Goal: Ask a question

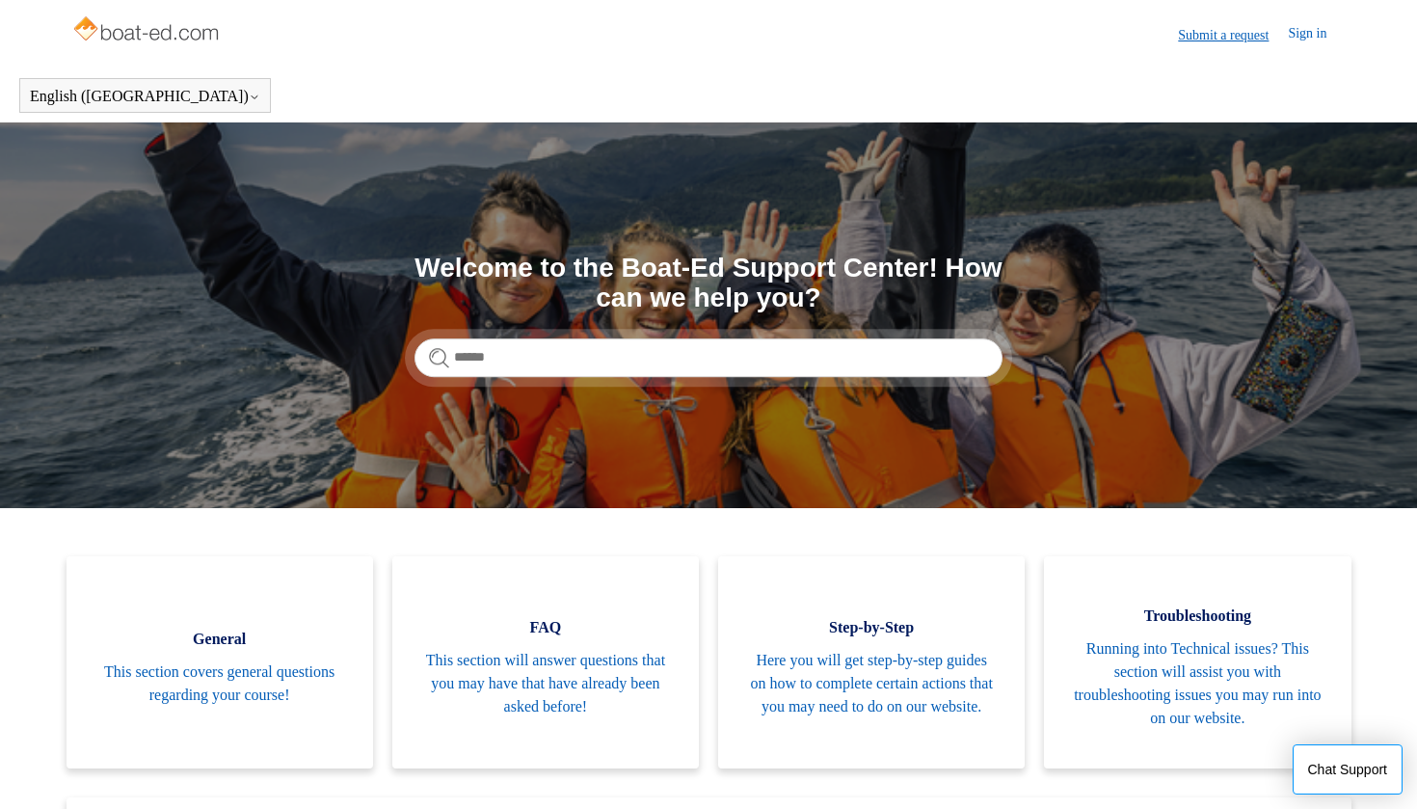
click at [1185, 30] on link "Submit a request" at bounding box center [1233, 35] width 110 height 20
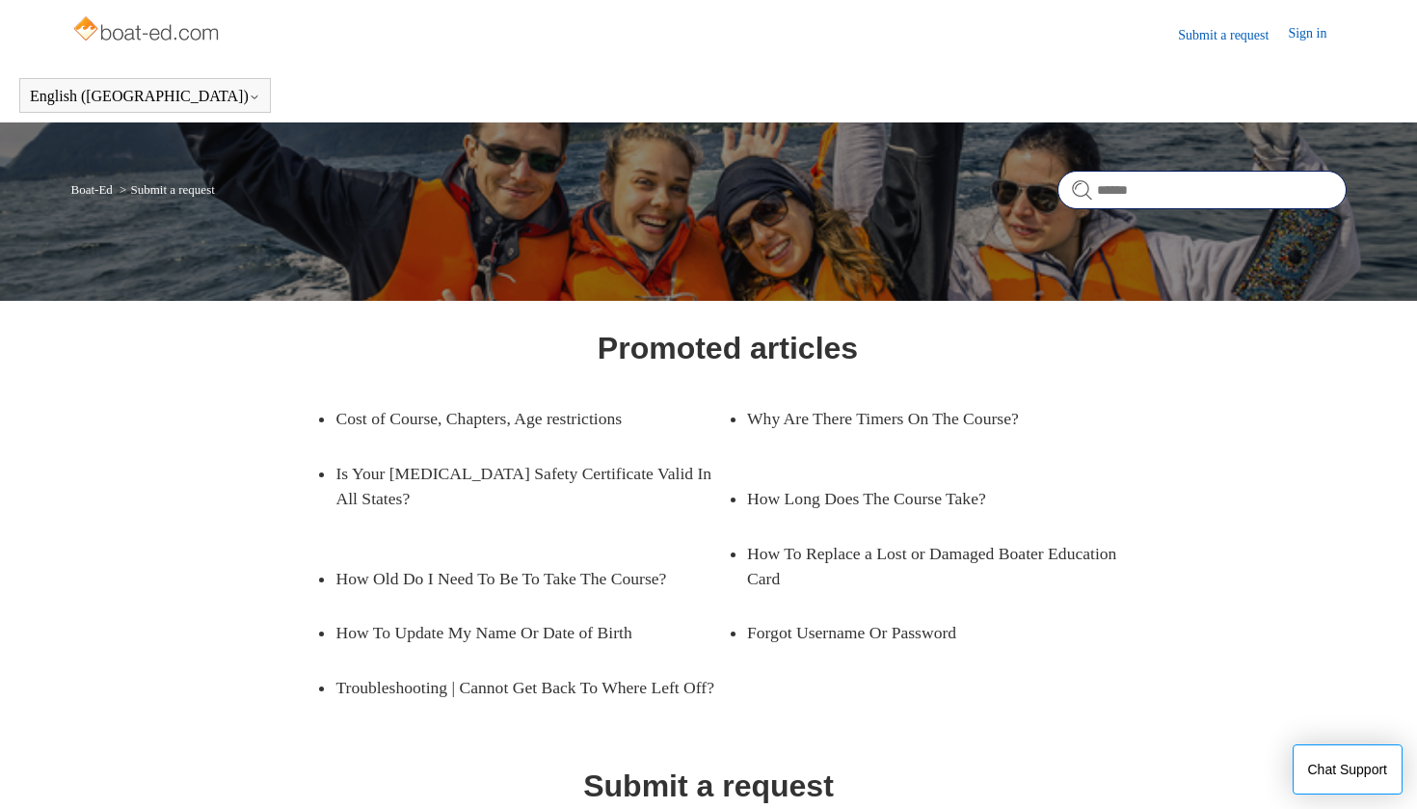
click at [1139, 185] on input "Search" at bounding box center [1202, 190] width 289 height 39
type input "*"
type input "**********"
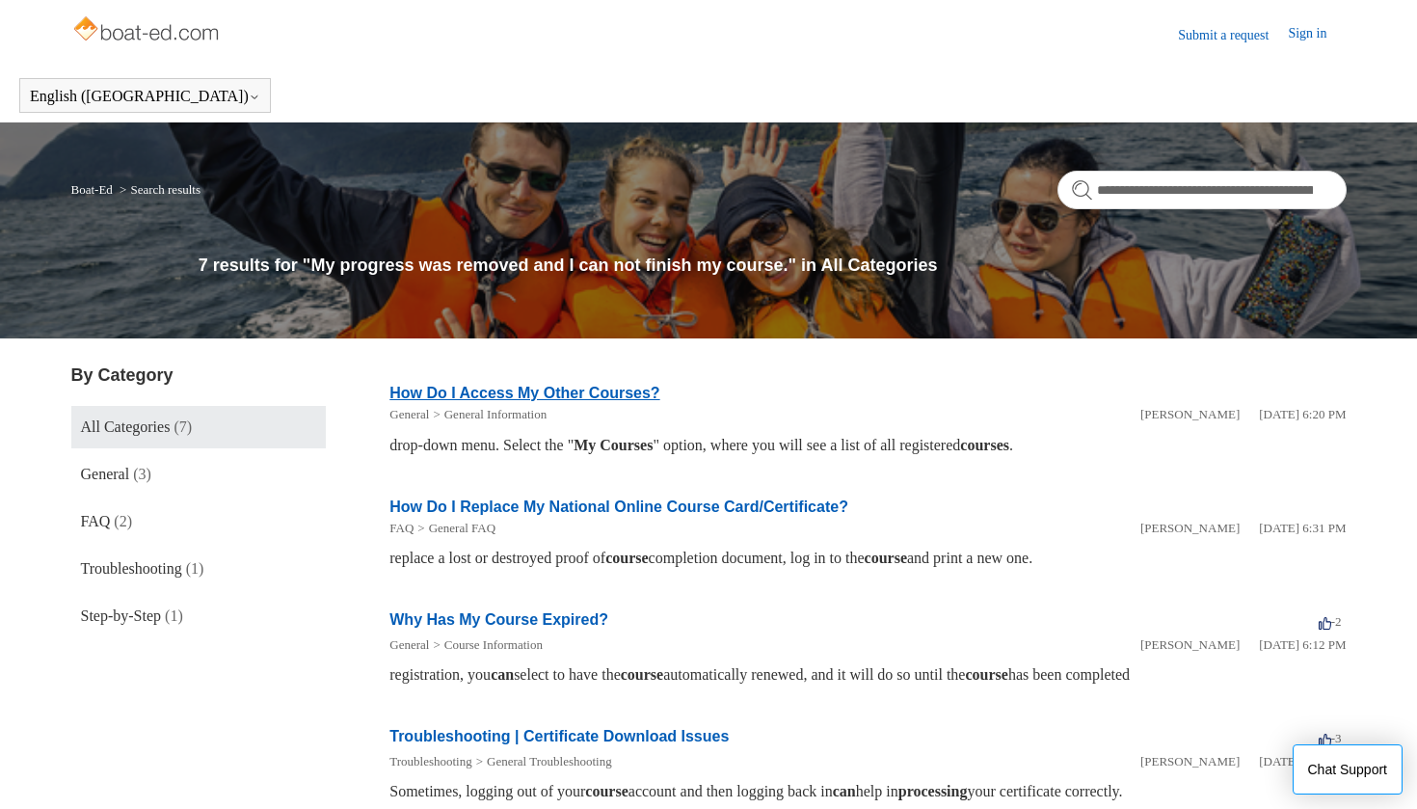
click at [609, 391] on link "How Do I Access My Other Courses?" at bounding box center [525, 393] width 270 height 16
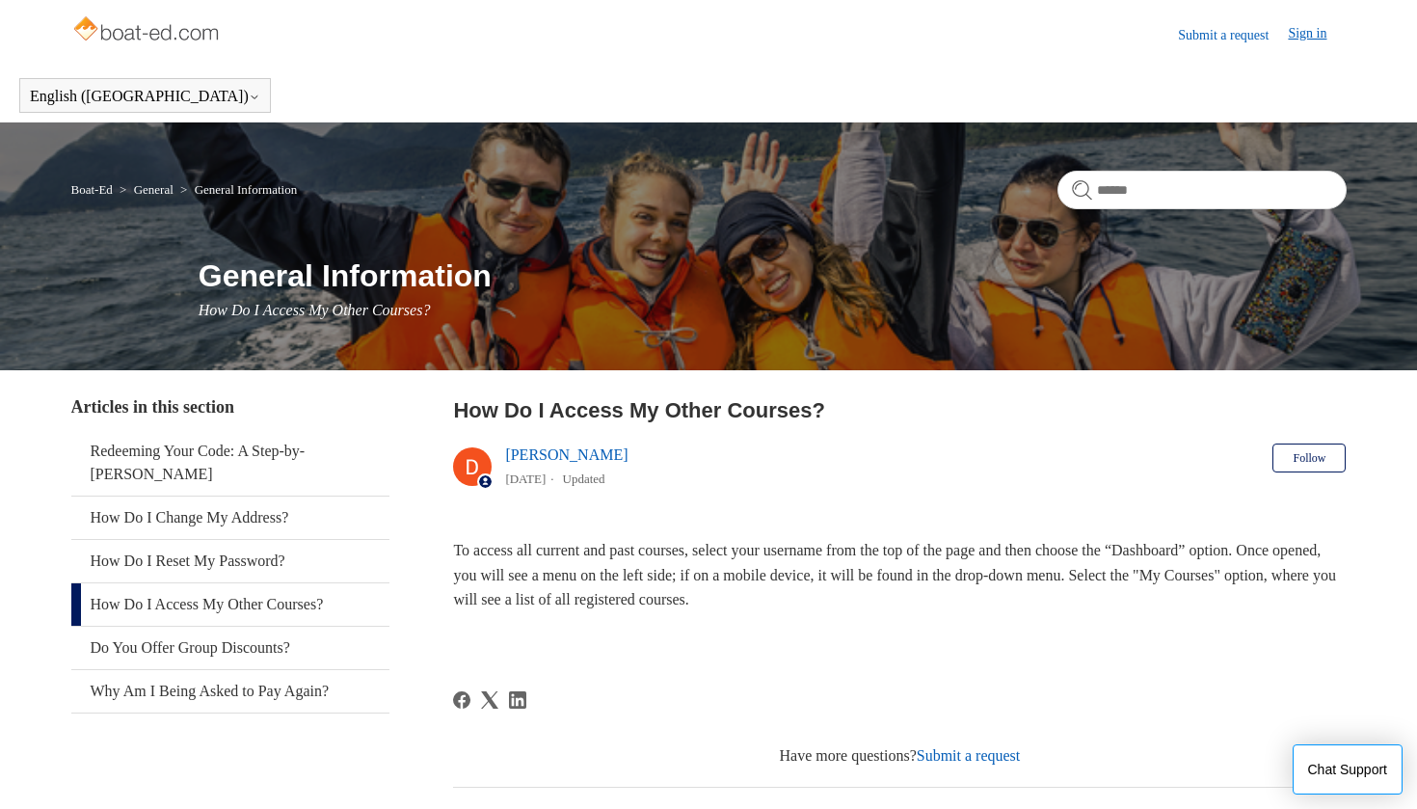
click at [1306, 31] on link "Sign in" at bounding box center [1317, 34] width 58 height 23
